Goal: Information Seeking & Learning: Learn about a topic

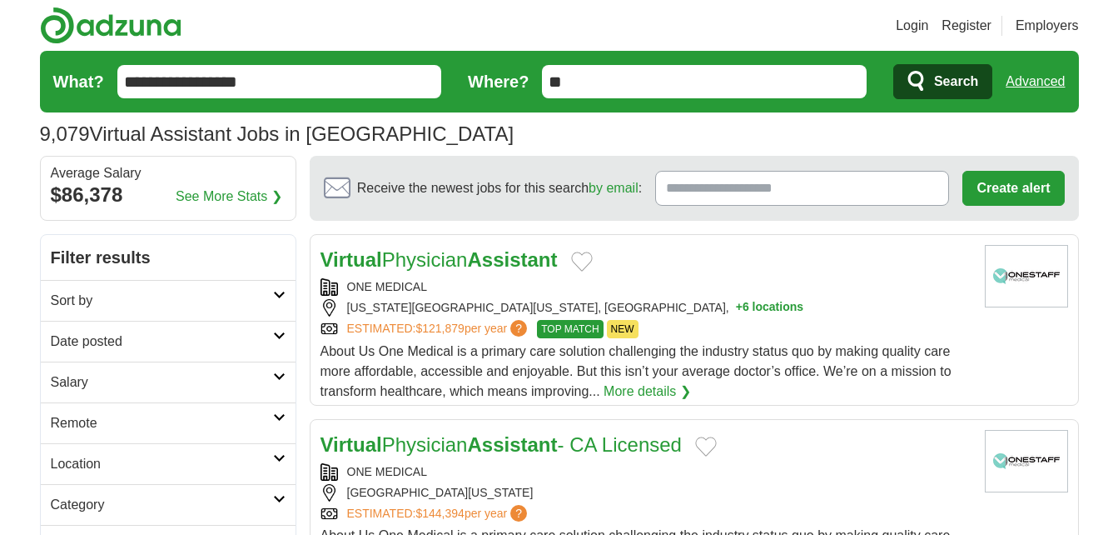
scroll to position [95, 0]
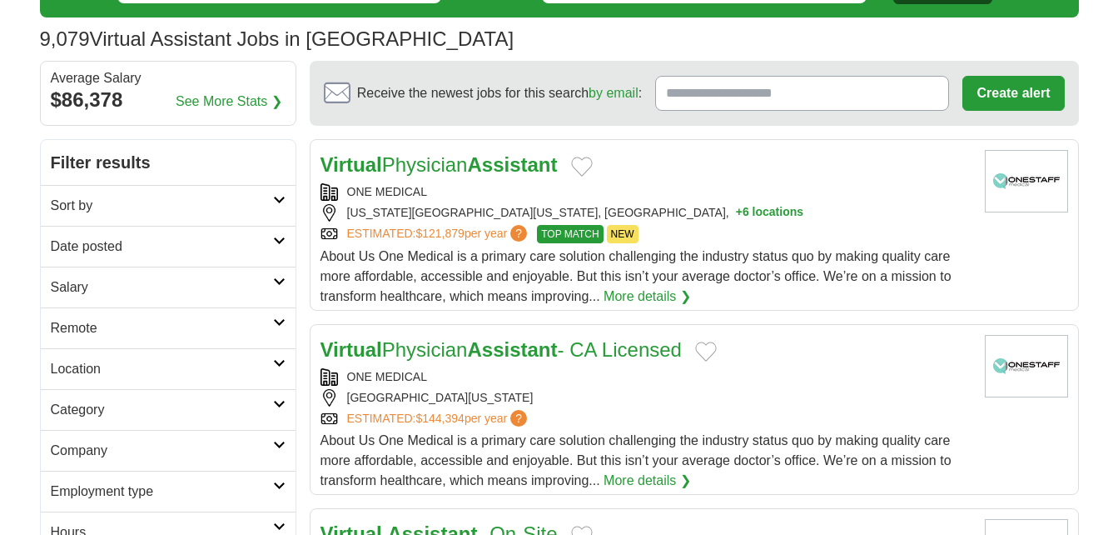
click at [259, 344] on link "Remote" at bounding box center [168, 327] width 255 height 41
click at [103, 366] on link "Remote jobs" at bounding box center [88, 368] width 75 height 14
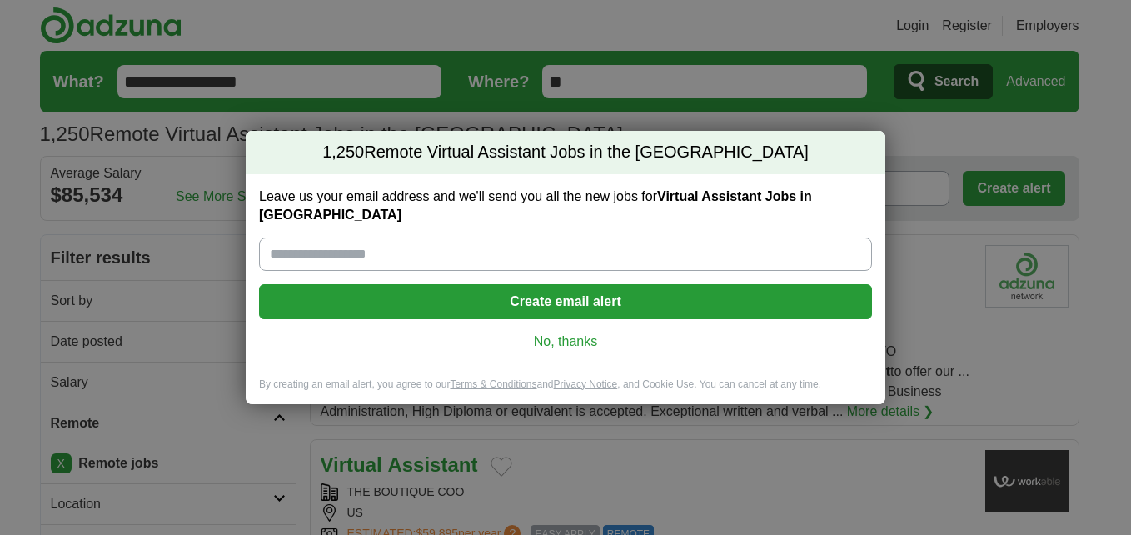
click at [590, 332] on link "No, thanks" at bounding box center [565, 341] width 586 height 18
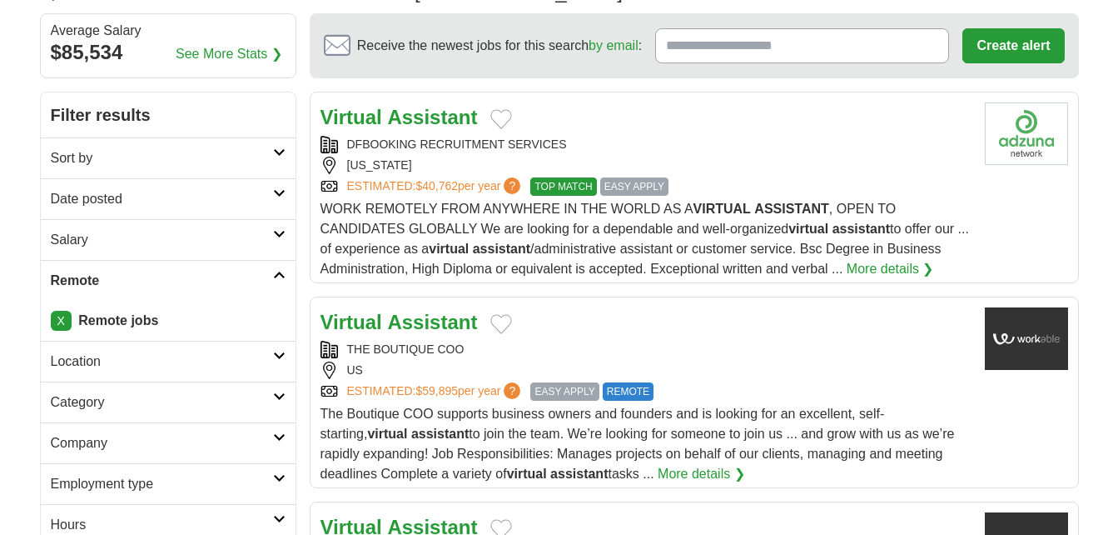
scroll to position [143, 0]
click at [271, 286] on h2 "Remote" at bounding box center [162, 280] width 222 height 20
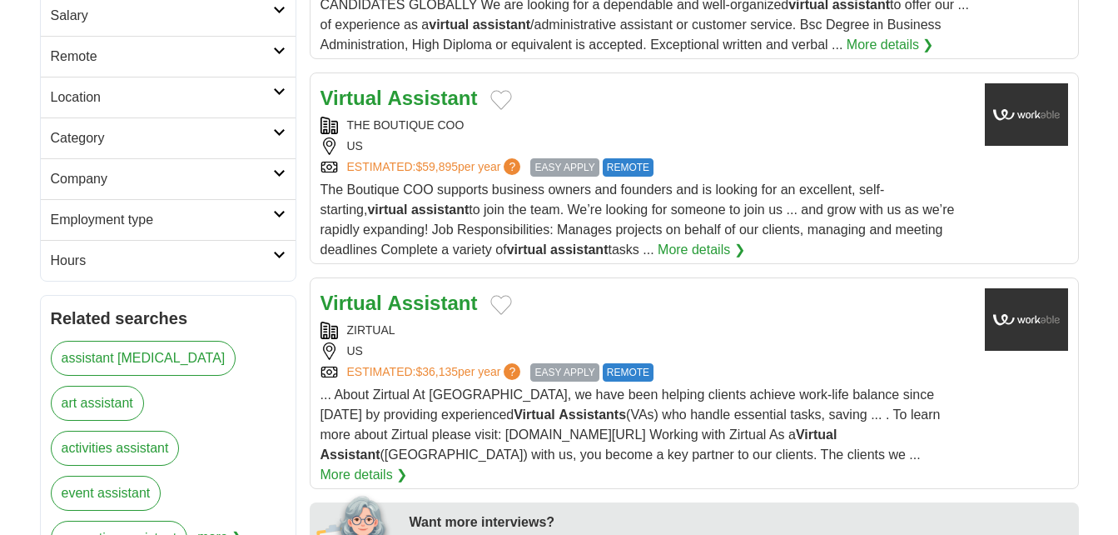
scroll to position [371, 0]
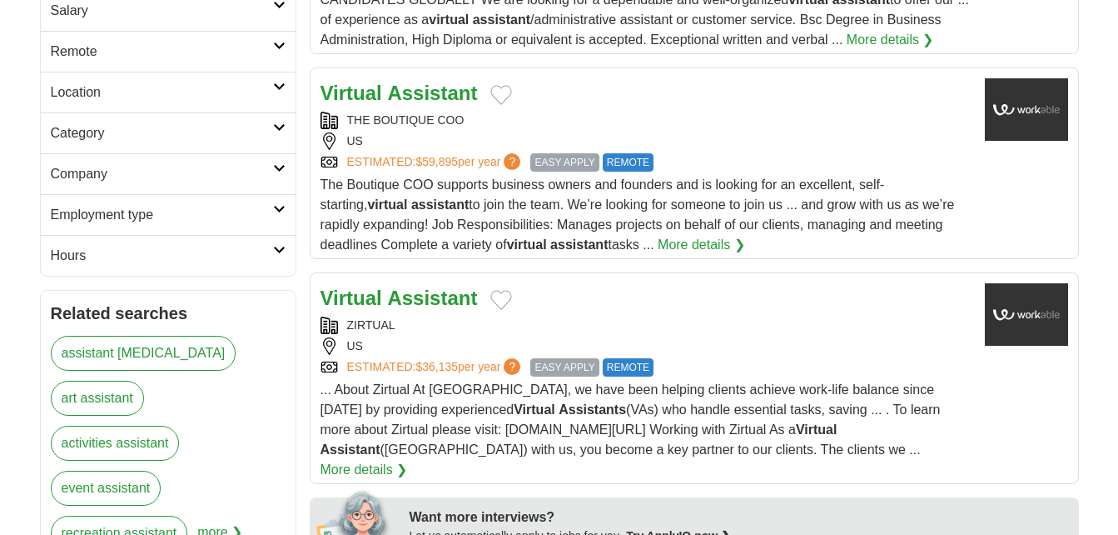
click at [274, 225] on link "Employment type" at bounding box center [168, 214] width 255 height 41
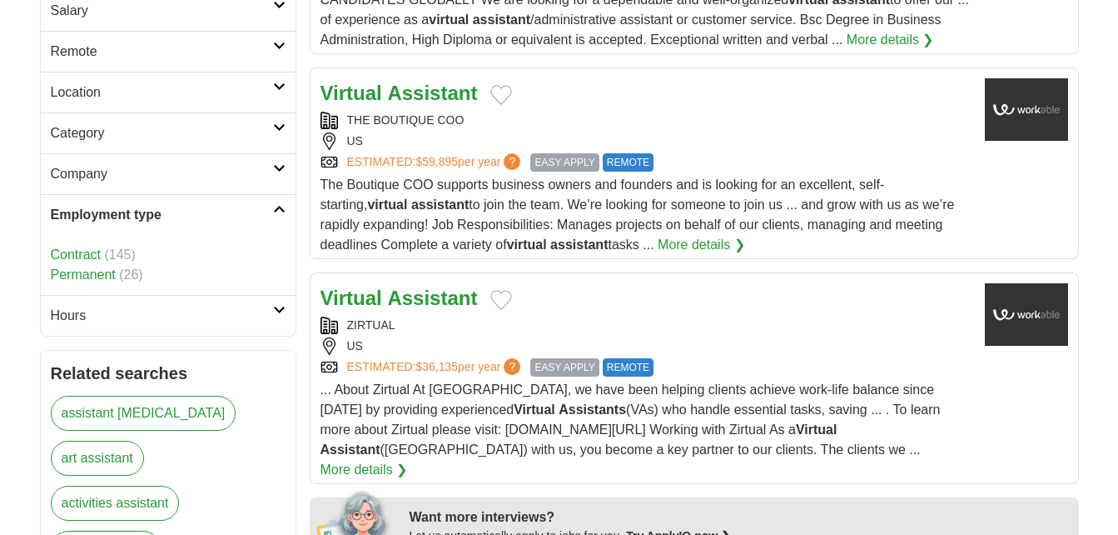
click at [274, 225] on link "Employment type" at bounding box center [168, 214] width 255 height 41
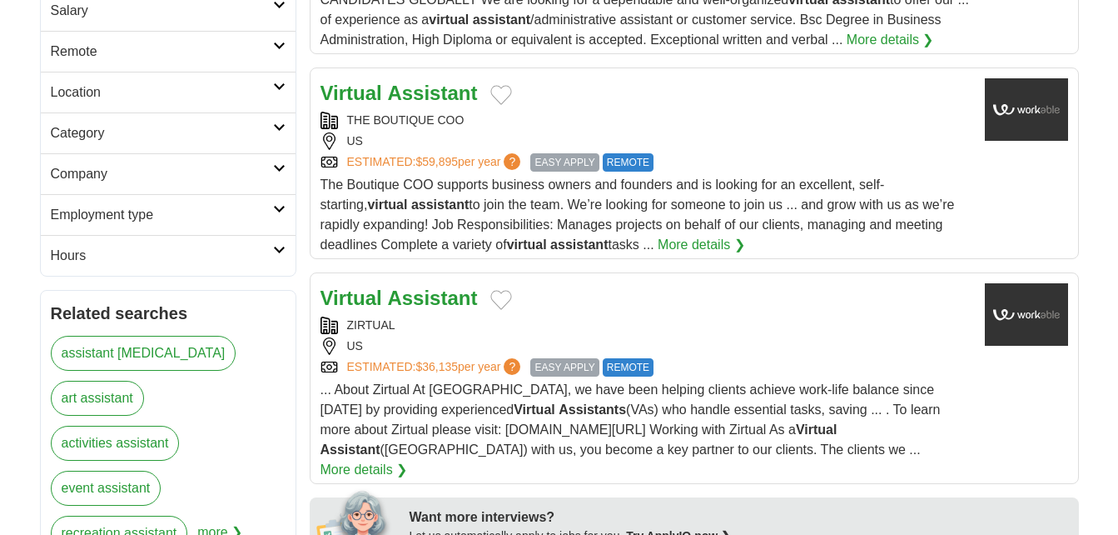
click at [273, 251] on icon at bounding box center [279, 250] width 12 height 8
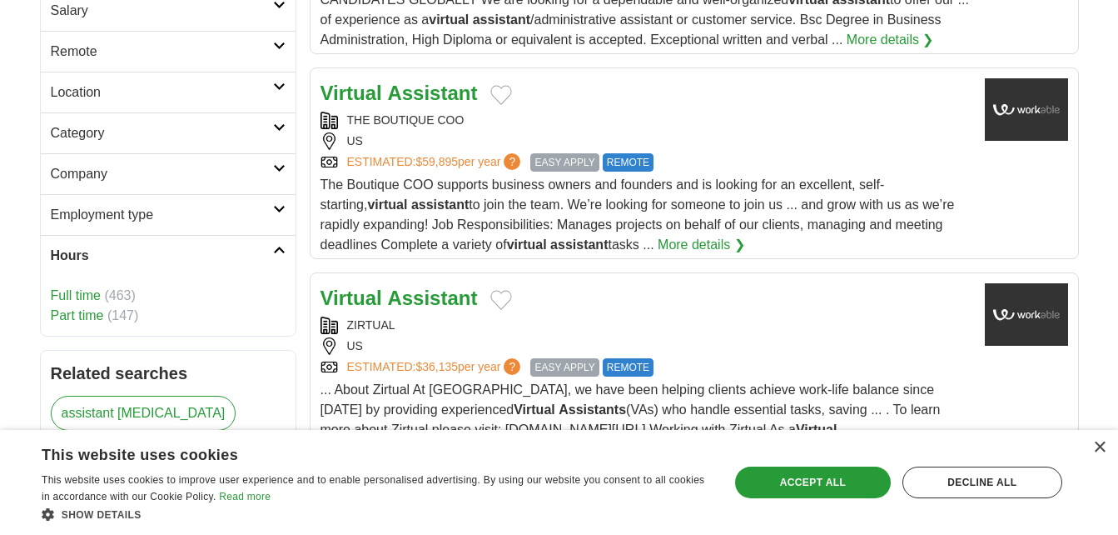
scroll to position [476, 0]
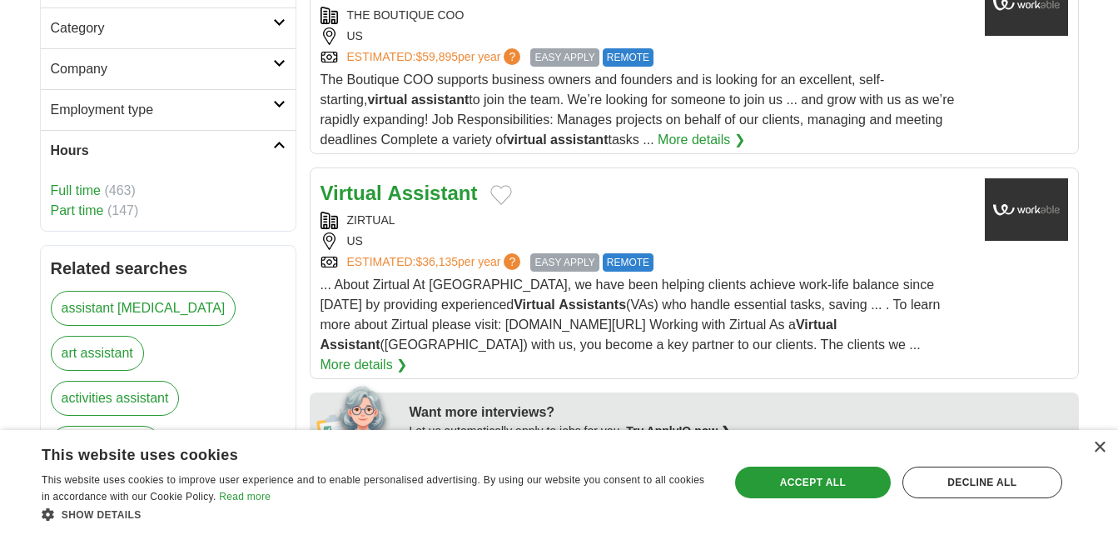
click at [75, 194] on link "Full time" at bounding box center [76, 190] width 50 height 14
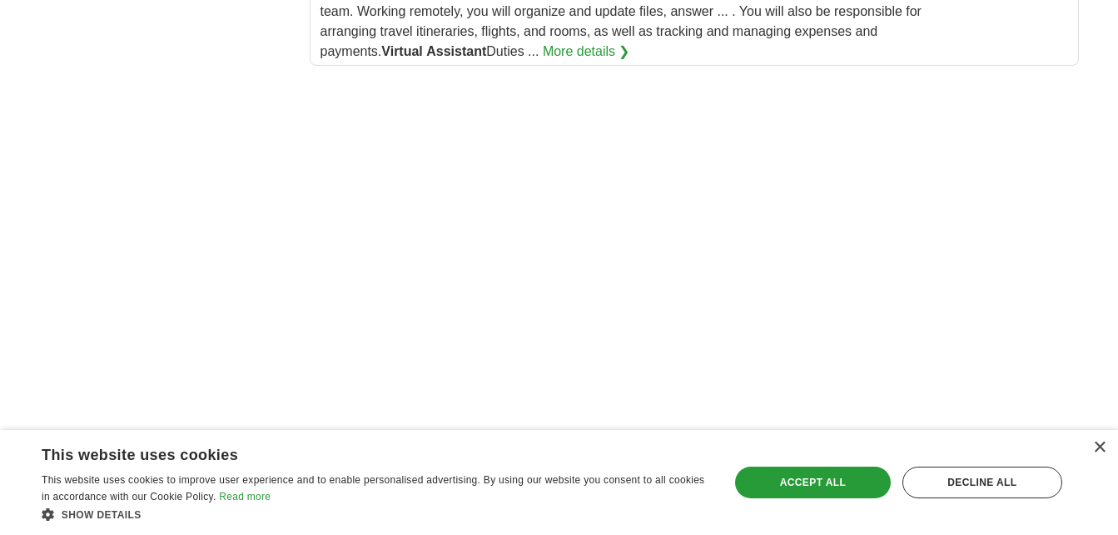
scroll to position [2365, 0]
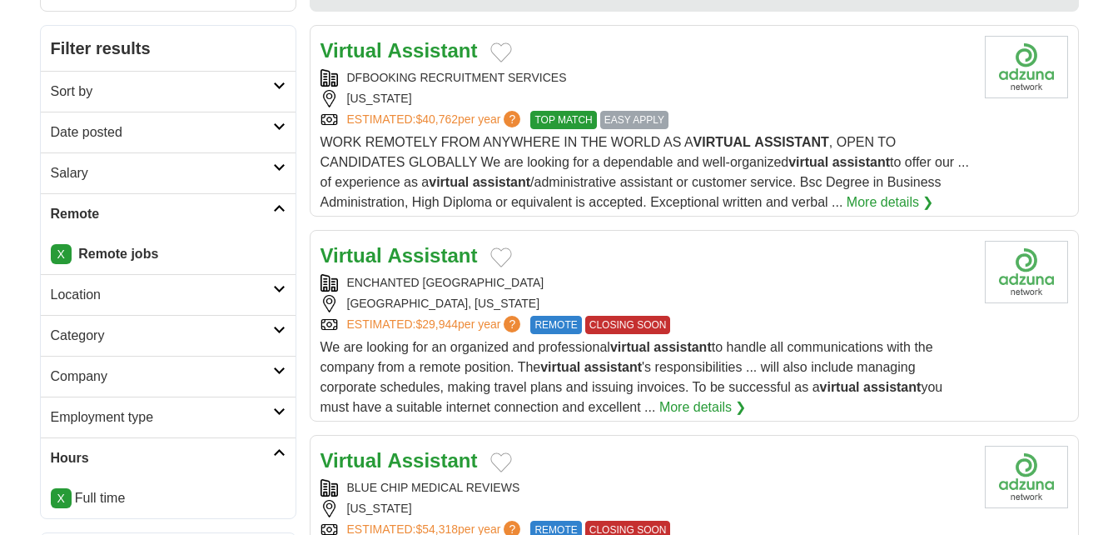
scroll to position [210, 0]
click at [271, 187] on link "Salary" at bounding box center [168, 172] width 255 height 41
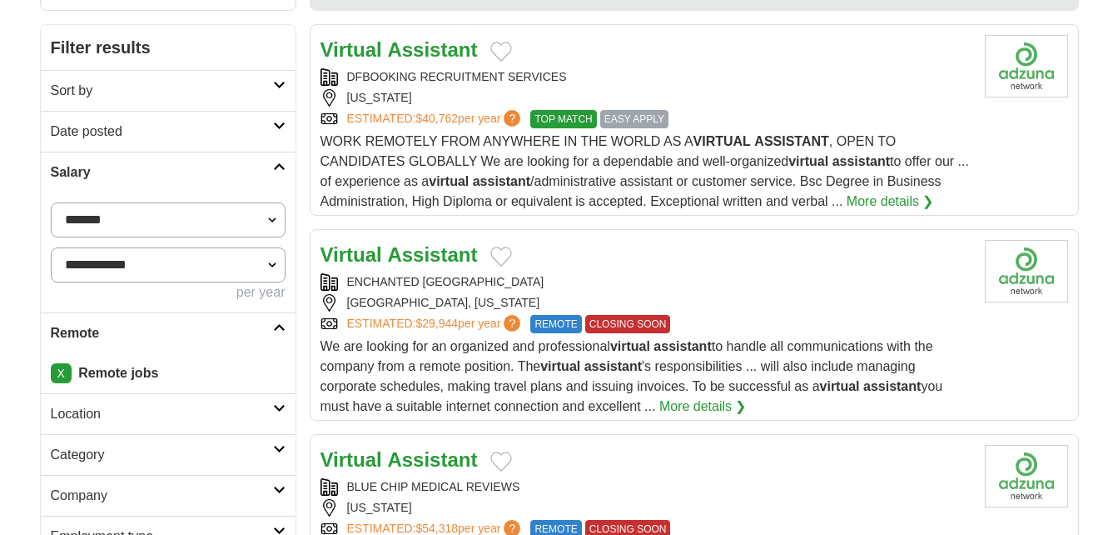
click at [172, 266] on select "**********" at bounding box center [168, 264] width 235 height 35
click at [197, 265] on select "**********" at bounding box center [168, 264] width 235 height 35
click at [192, 243] on fieldset "**********" at bounding box center [168, 252] width 235 height 100
click at [187, 218] on select "**********" at bounding box center [168, 219] width 235 height 35
select select "*****"
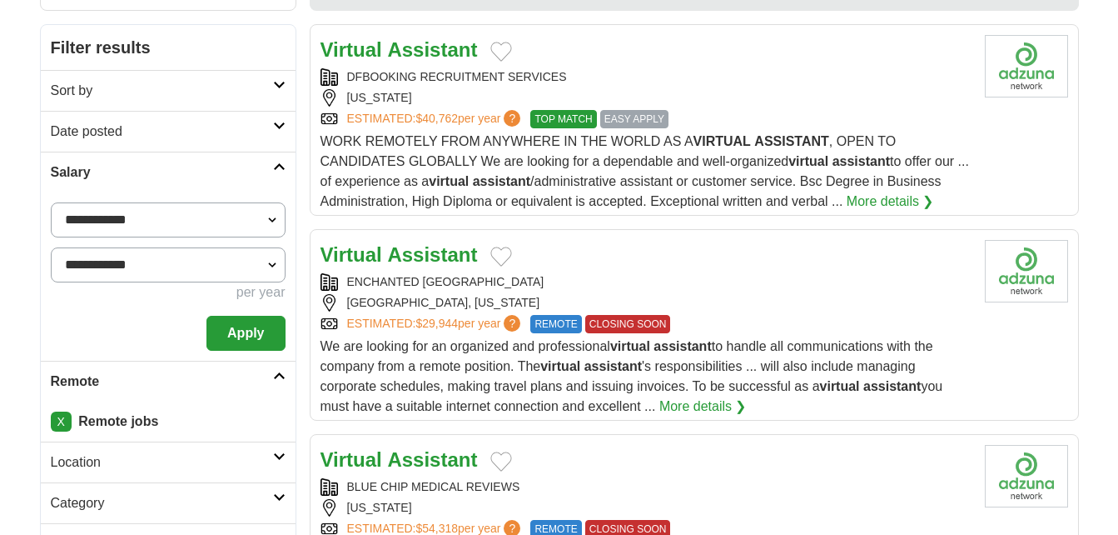
click at [238, 356] on div "**********" at bounding box center [168, 276] width 255 height 168
click at [242, 330] on button "Apply" at bounding box center [246, 333] width 78 height 35
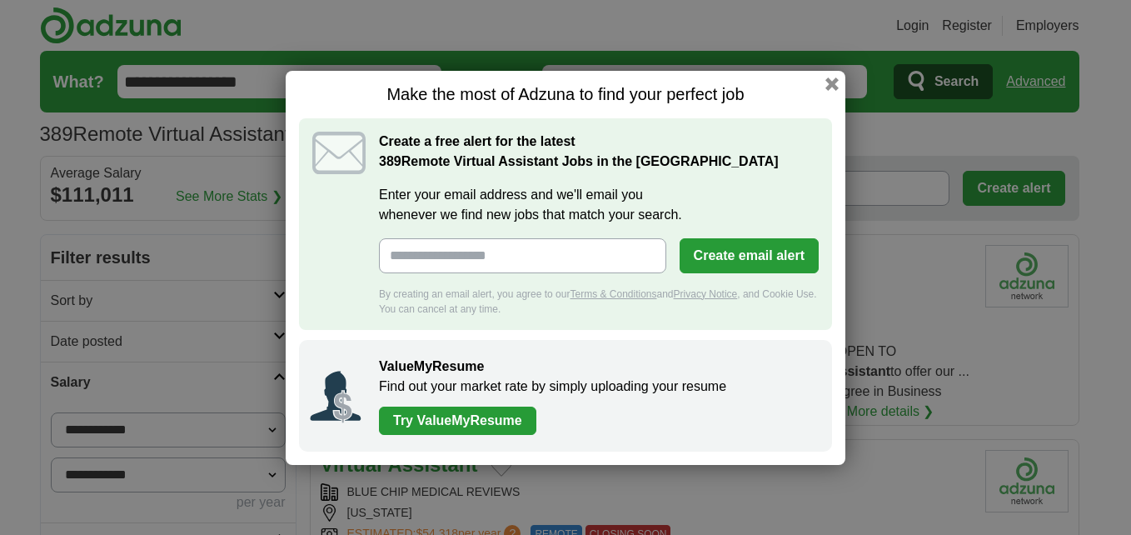
click at [825, 89] on button "button" at bounding box center [831, 83] width 13 height 13
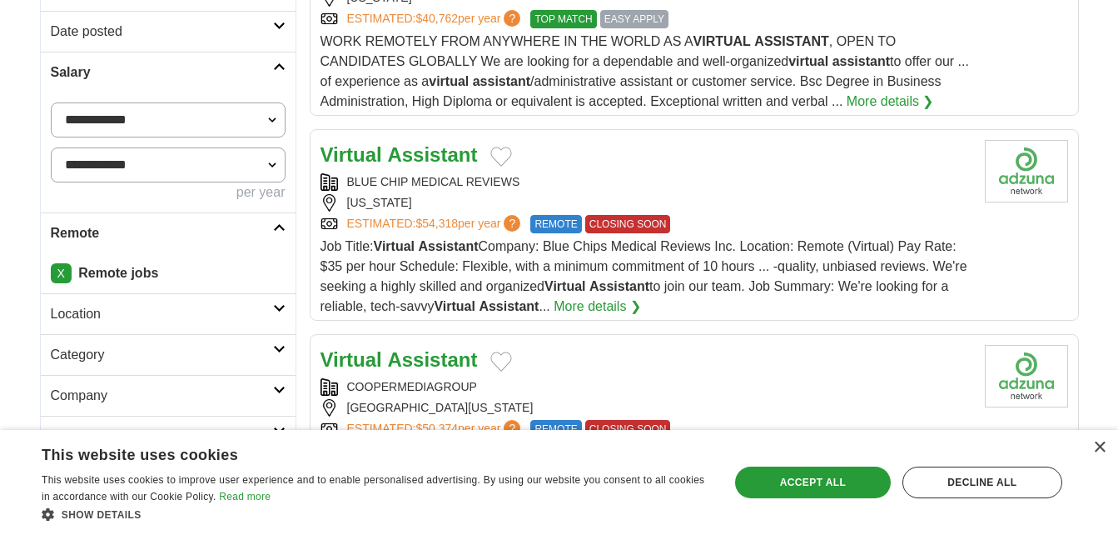
scroll to position [344, 0]
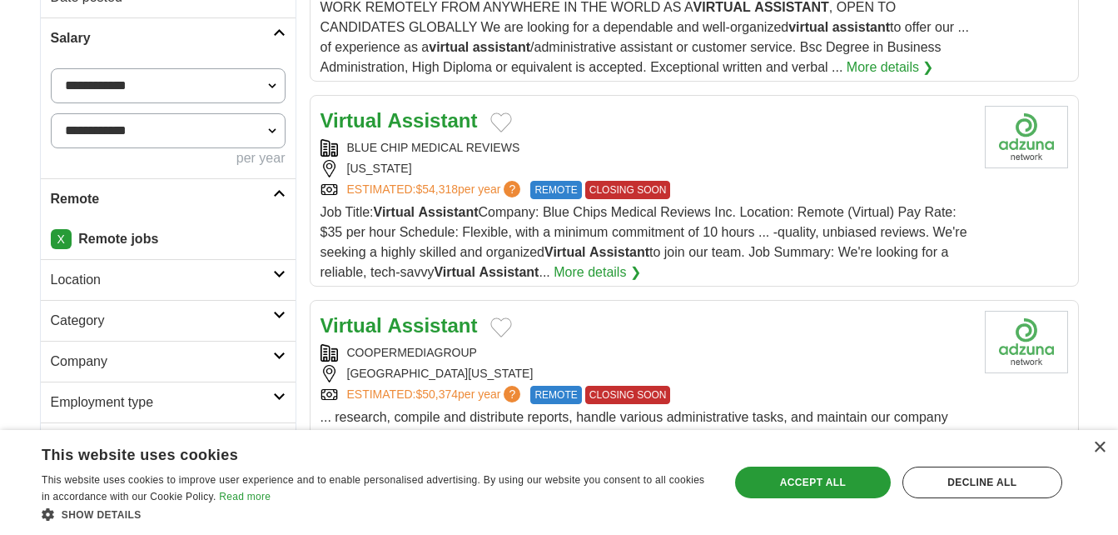
click at [669, 185] on span "CLOSING SOON" at bounding box center [628, 190] width 86 height 18
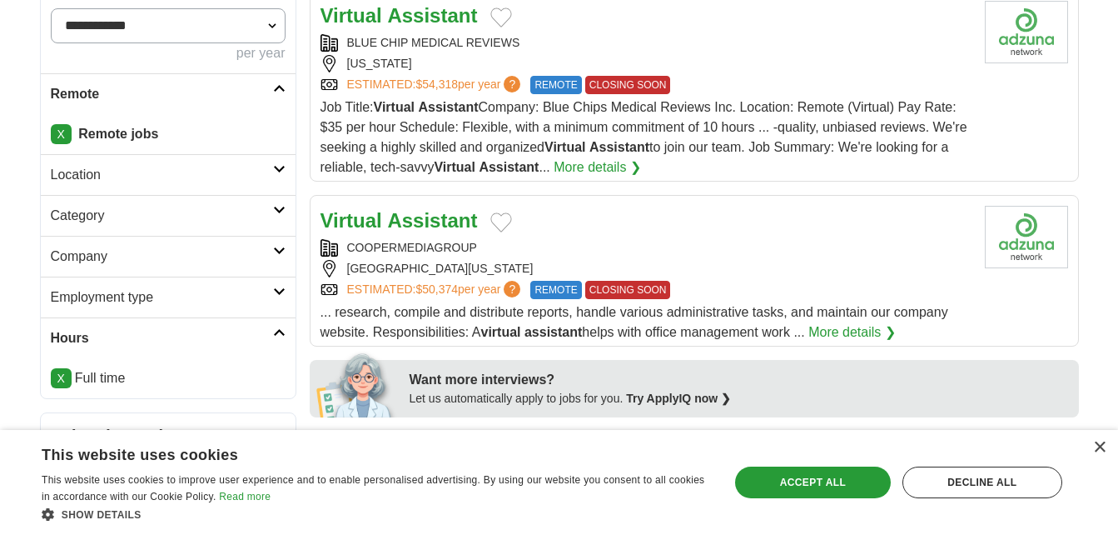
scroll to position [452, 0]
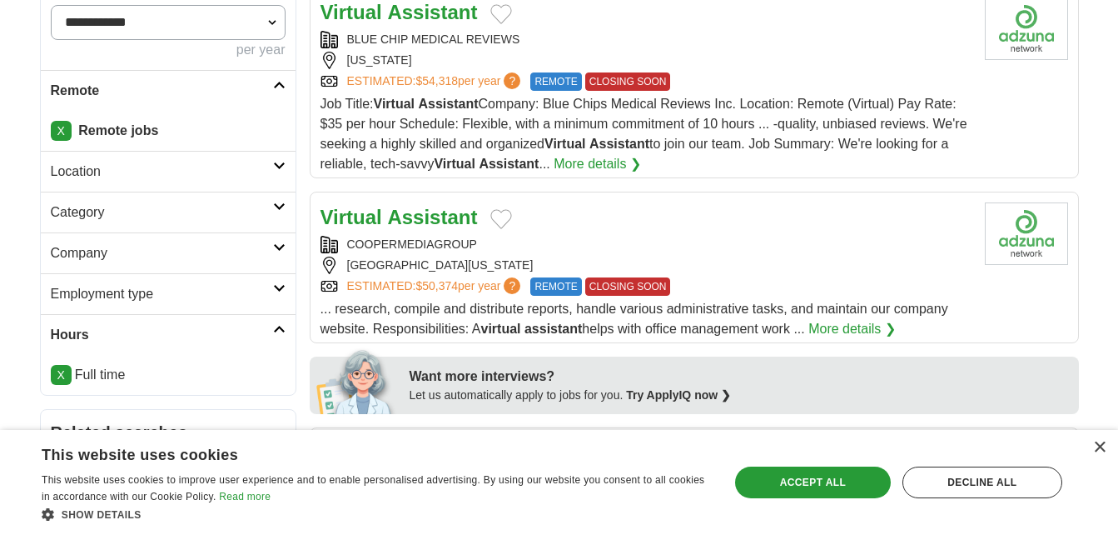
click at [229, 290] on h2 "Employment type" at bounding box center [162, 294] width 222 height 20
click at [246, 263] on link "Company" at bounding box center [168, 252] width 255 height 41
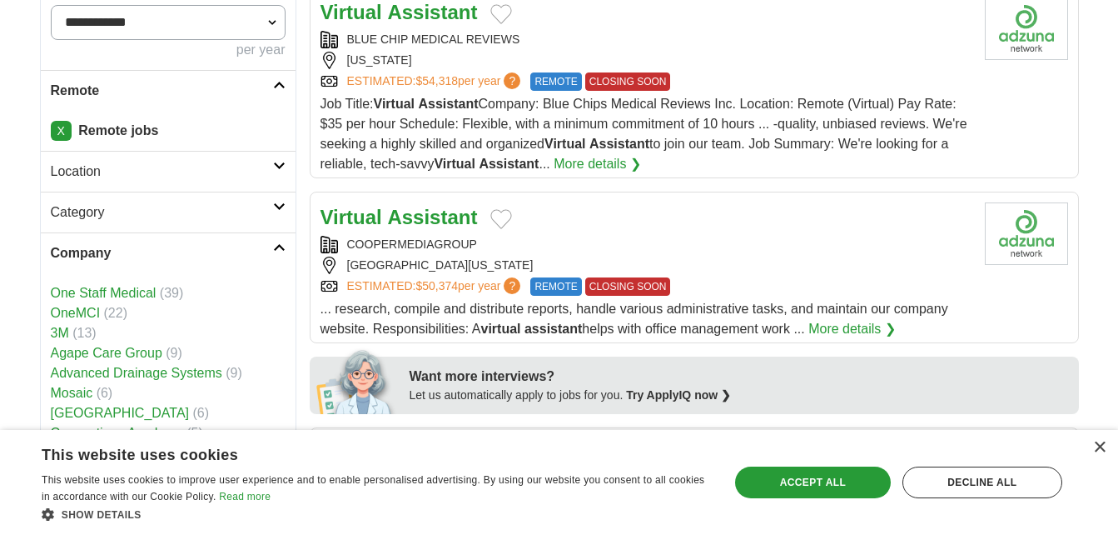
click at [246, 263] on link "Company" at bounding box center [168, 252] width 255 height 41
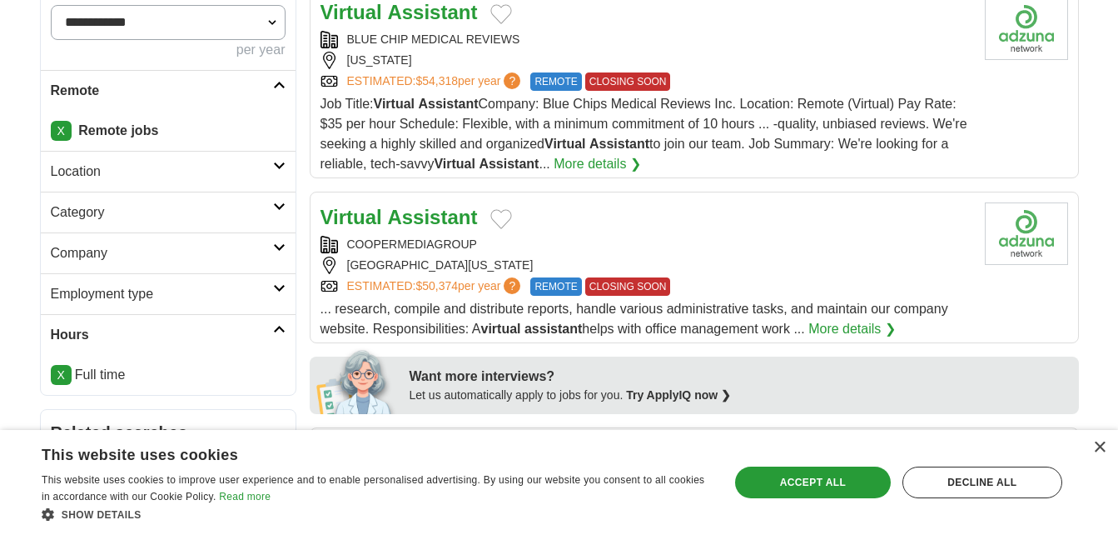
click at [268, 221] on h2 "Category" at bounding box center [162, 212] width 222 height 20
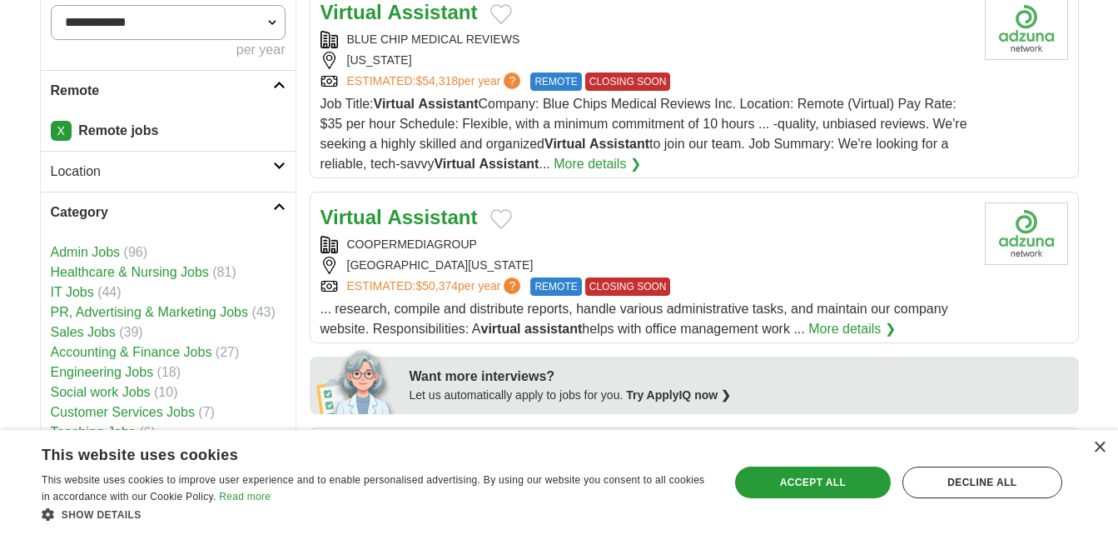
click at [268, 221] on h2 "Category" at bounding box center [162, 212] width 222 height 20
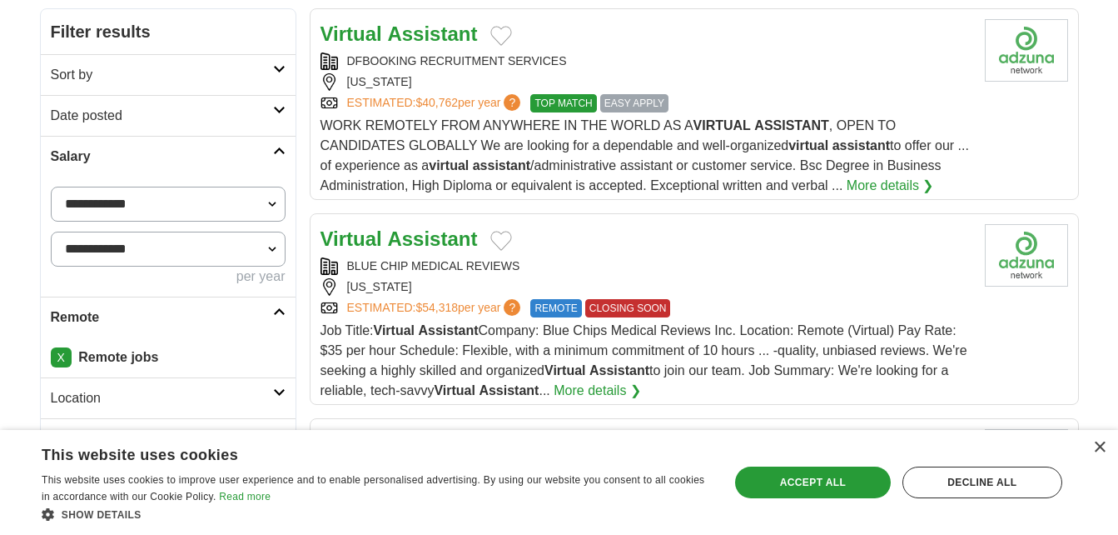
scroll to position [222, 0]
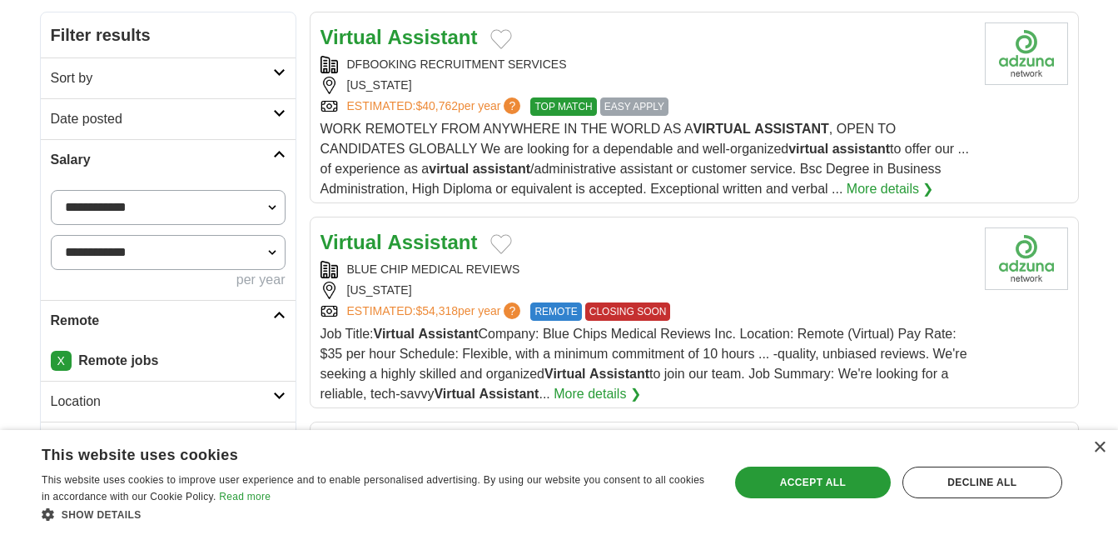
click at [270, 62] on link "Sort by" at bounding box center [168, 77] width 255 height 41
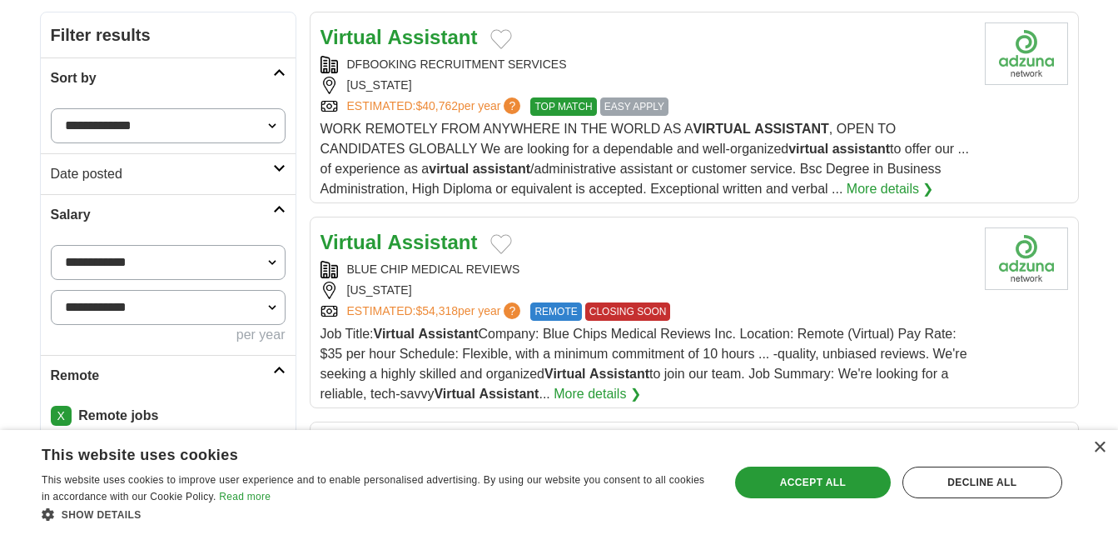
click at [270, 62] on link "Sort by" at bounding box center [168, 77] width 255 height 41
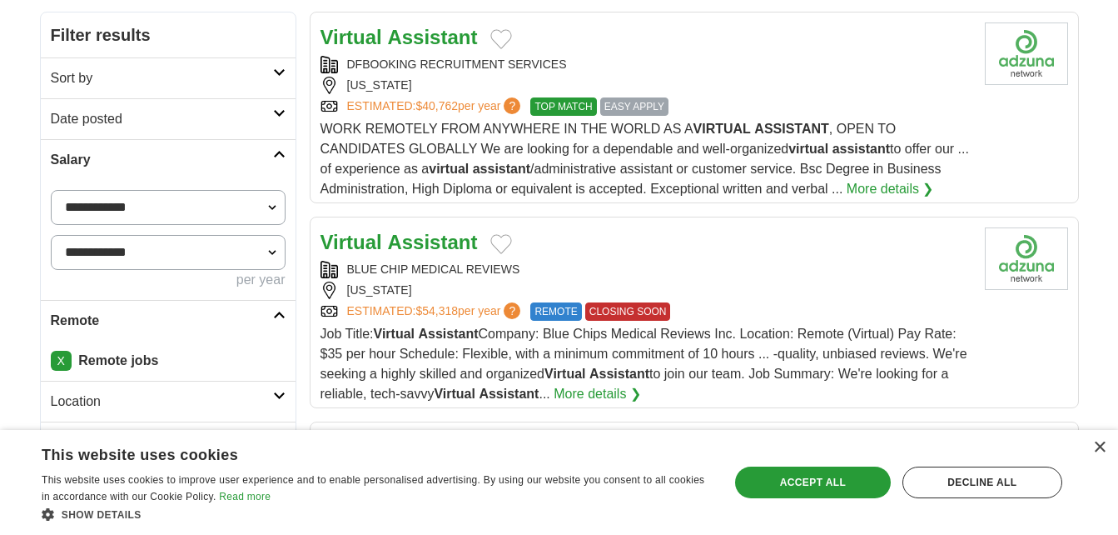
click at [610, 174] on span "WORK REMOTELY FROM ANYWHERE IN THE WORLD AS A VIRTUAL ASSISTANT , OPEN TO CANDI…" at bounding box center [645, 159] width 649 height 74
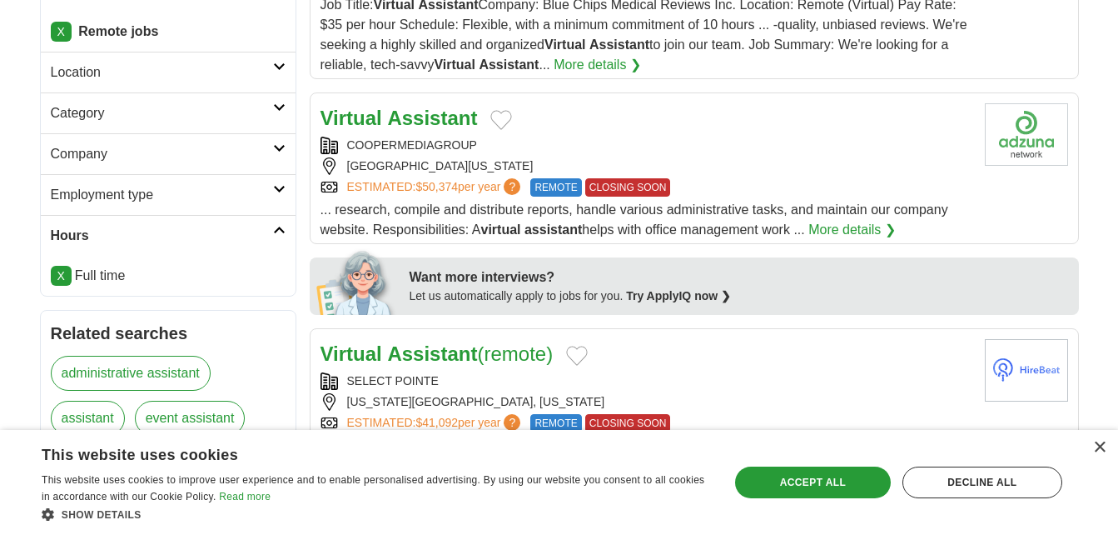
scroll to position [552, 0]
click at [780, 162] on div "[GEOGRAPHIC_DATA][US_STATE]" at bounding box center [646, 165] width 651 height 17
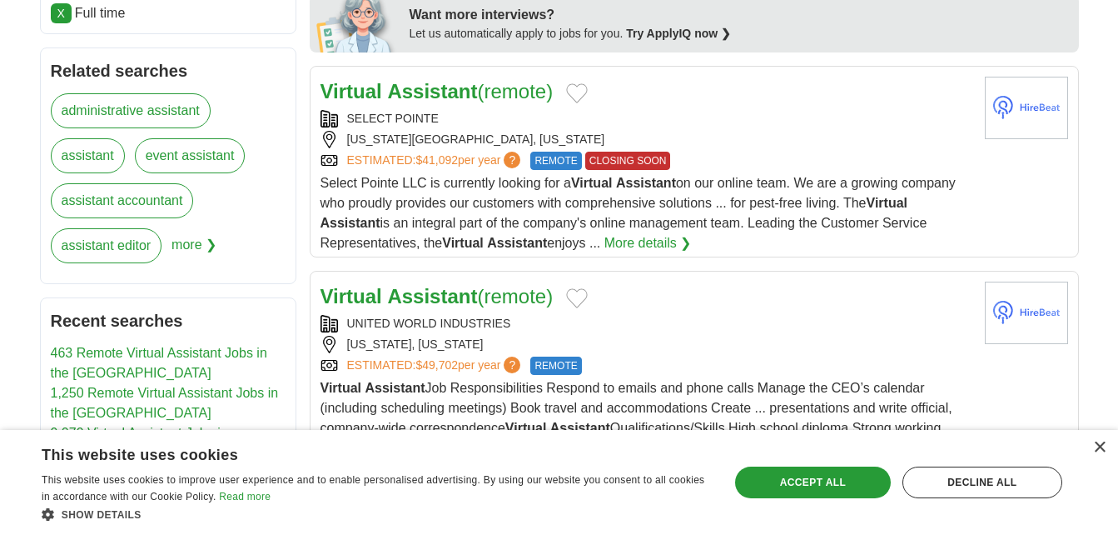
scroll to position [814, 0]
click at [632, 96] on div "Virtual Assistant (remote)" at bounding box center [646, 91] width 651 height 30
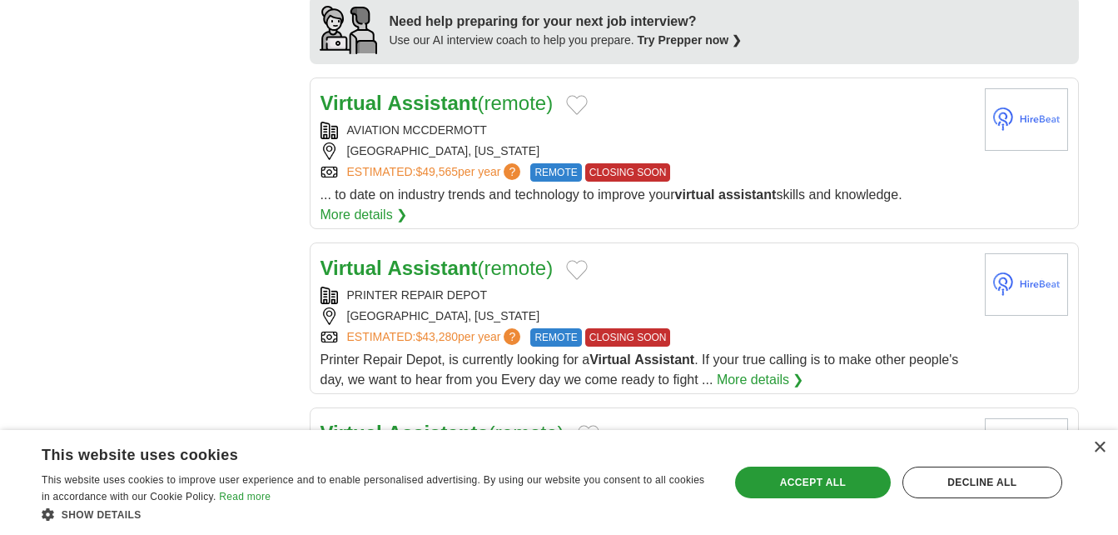
scroll to position [1459, 0]
click at [571, 289] on div "PRINTER REPAIR DEPOT" at bounding box center [646, 294] width 651 height 17
